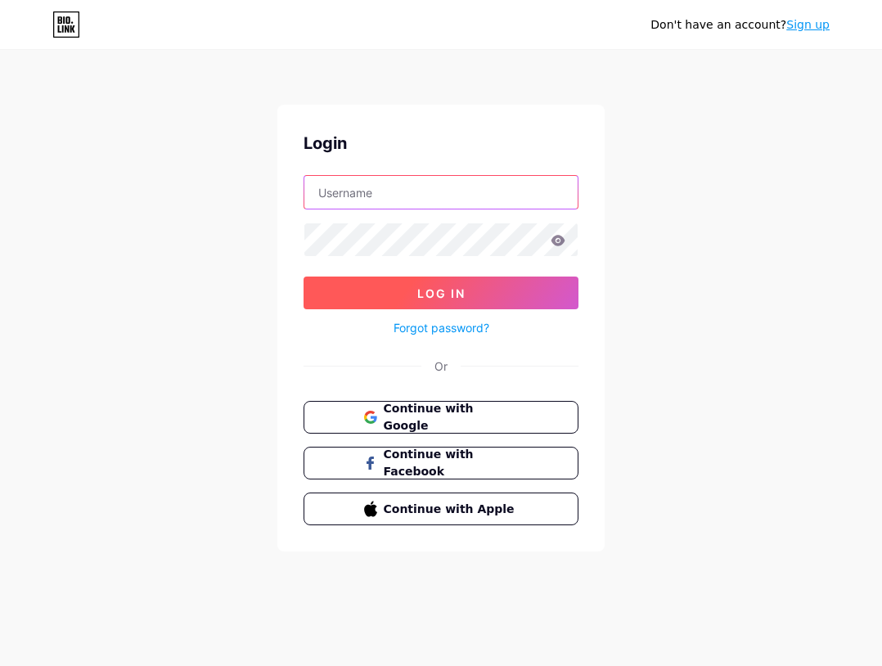
type input "[EMAIL_ADDRESS][DOMAIN_NAME]"
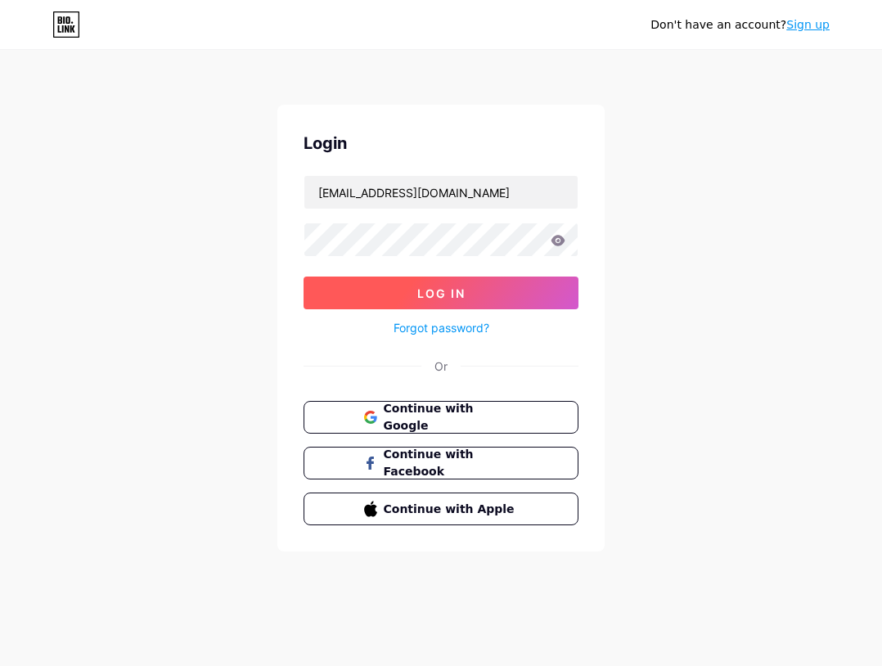
click at [454, 286] on span "Log In" at bounding box center [441, 293] width 48 height 14
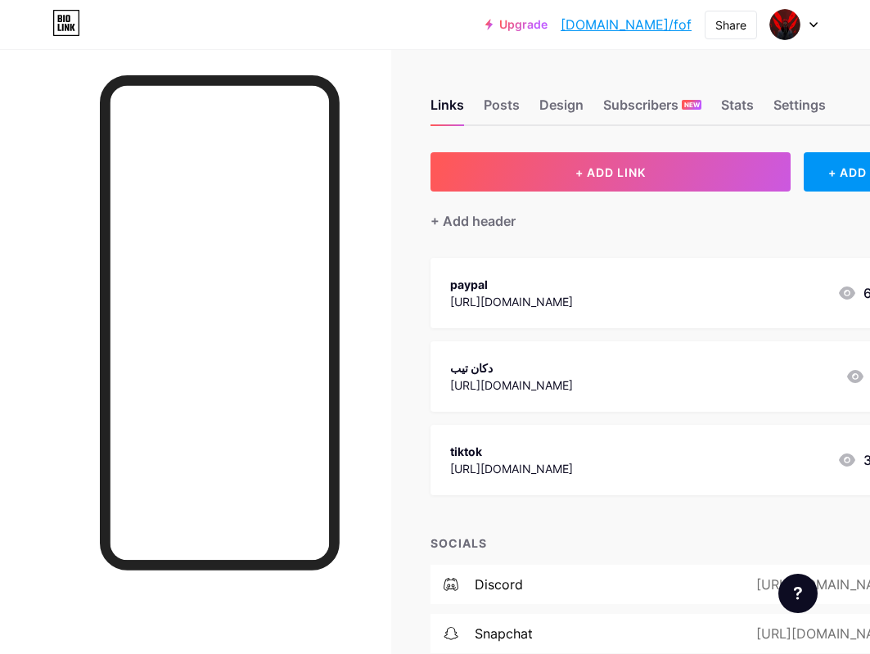
click at [573, 369] on div "دكان تيب" at bounding box center [511, 367] width 123 height 17
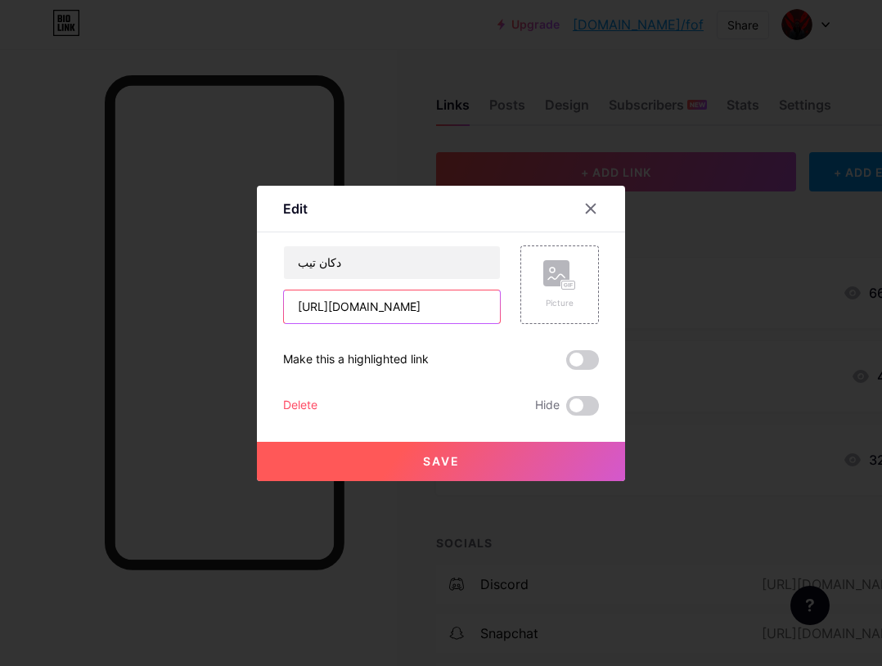
click at [413, 297] on input "[URL][DOMAIN_NAME]" at bounding box center [392, 306] width 216 height 33
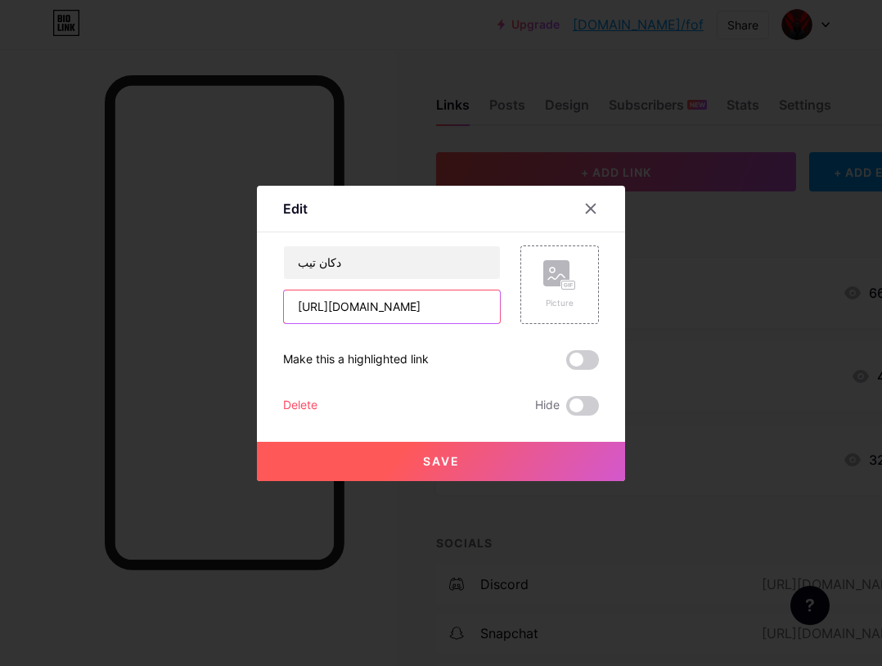
click at [413, 297] on input "[URL][DOMAIN_NAME]" at bounding box center [392, 306] width 216 height 33
drag, startPoint x: 394, startPoint y: 324, endPoint x: 379, endPoint y: 310, distance: 20.9
click at [379, 310] on input "[URL][DOMAIN_NAME]" at bounding box center [392, 306] width 216 height 33
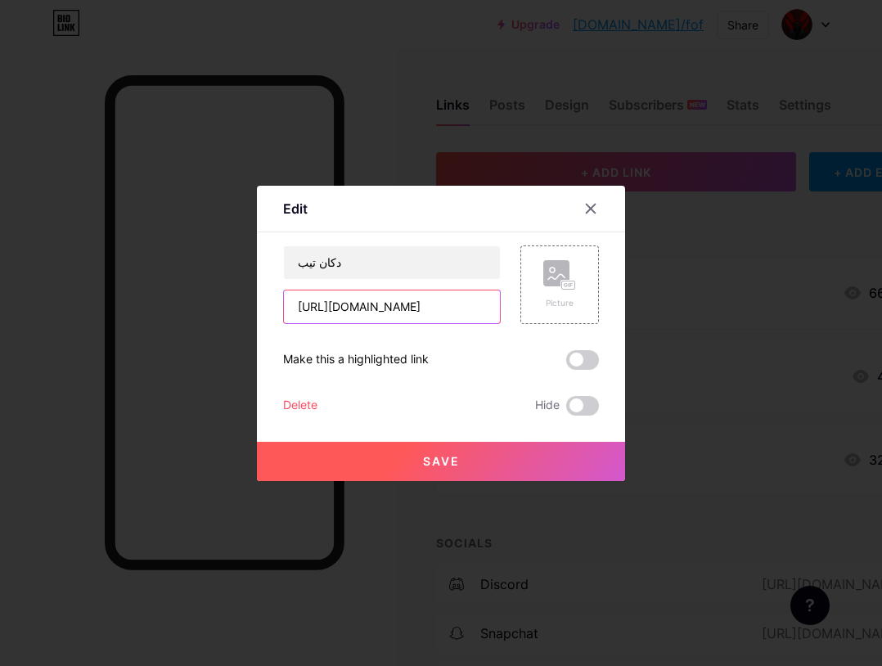
click at [379, 310] on input "[URL][DOMAIN_NAME]" at bounding box center [392, 306] width 216 height 33
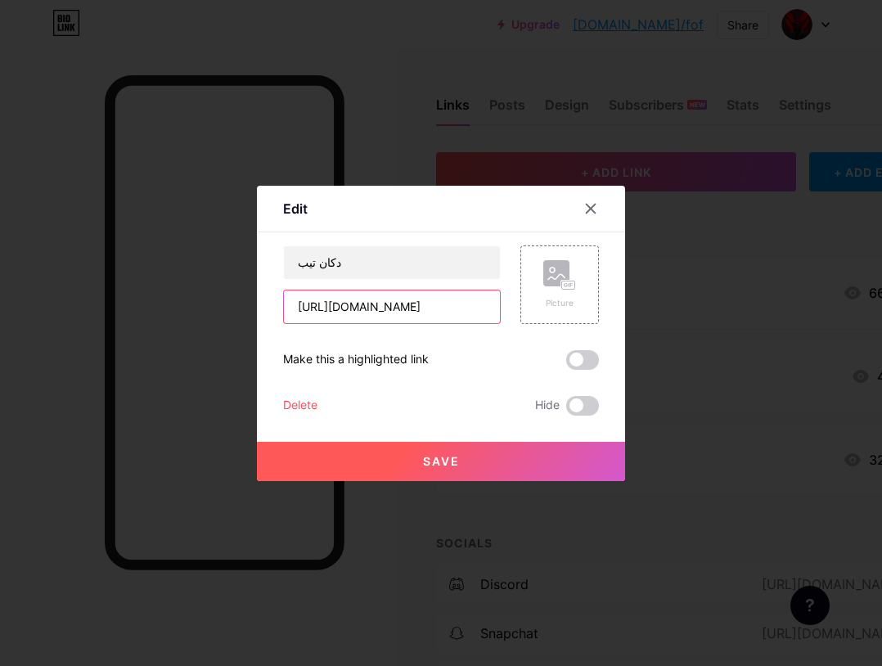
click at [379, 310] on input "[URL][DOMAIN_NAME]" at bounding box center [392, 306] width 216 height 33
paste input "[DOMAIN_NAME]"
type input "[URL][DOMAIN_NAME]"
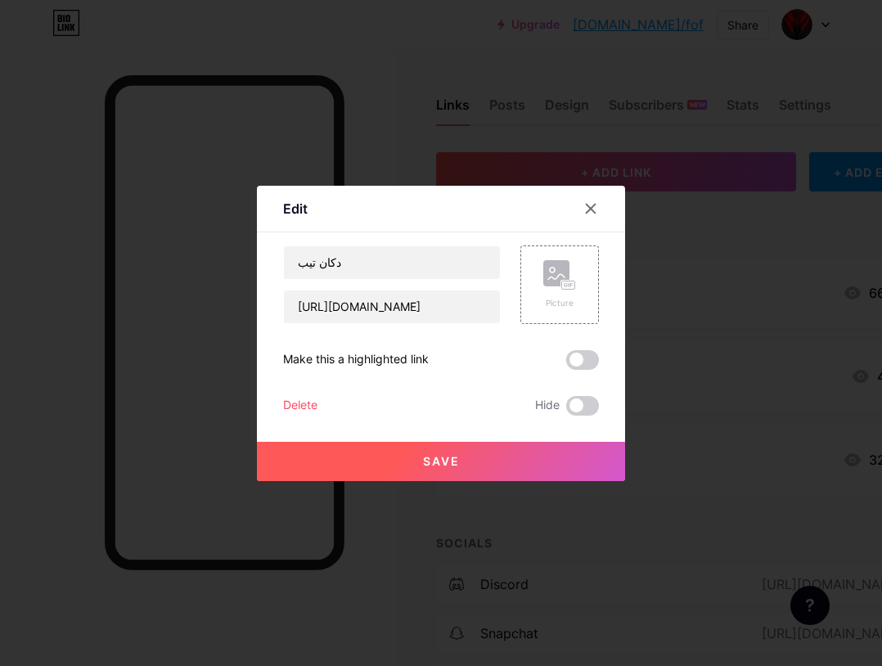
click at [497, 457] on button "Save" at bounding box center [441, 461] width 368 height 39
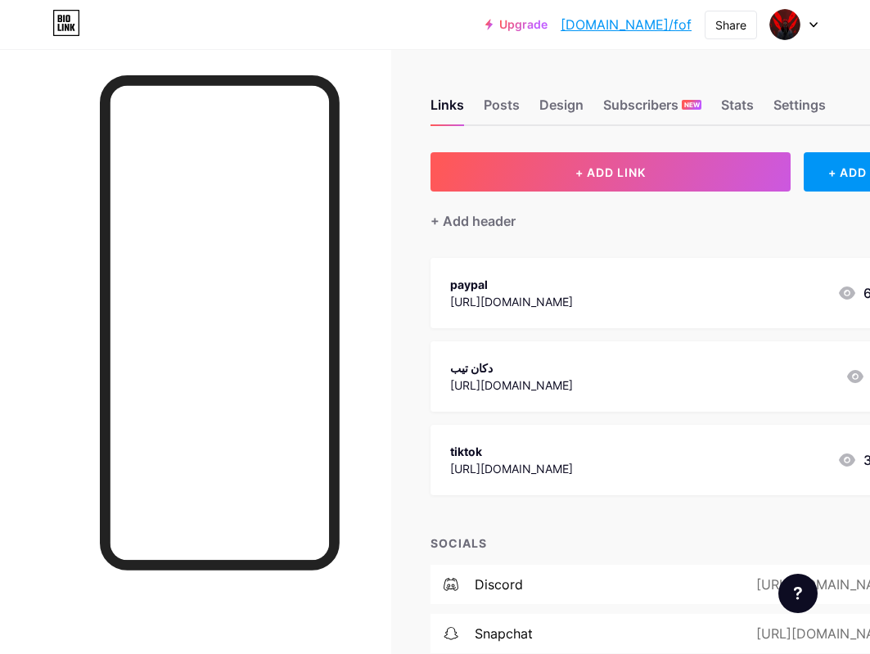
click at [362, 39] on div "Upgrade [DOMAIN_NAME]/fof [DOMAIN_NAME]/fof Share Switch accounts fof [DOMAIN_N…" at bounding box center [435, 24] width 870 height 49
